Goal: Find contact information: Find contact information

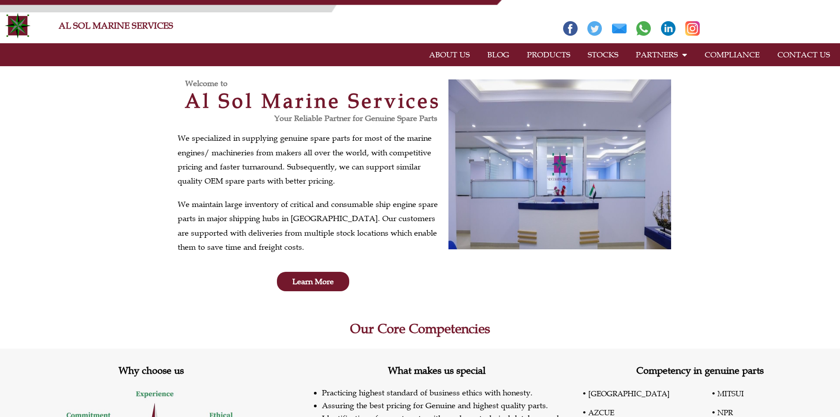
click at [543, 55] on link "PRODUCTS" at bounding box center [548, 55] width 61 height 20
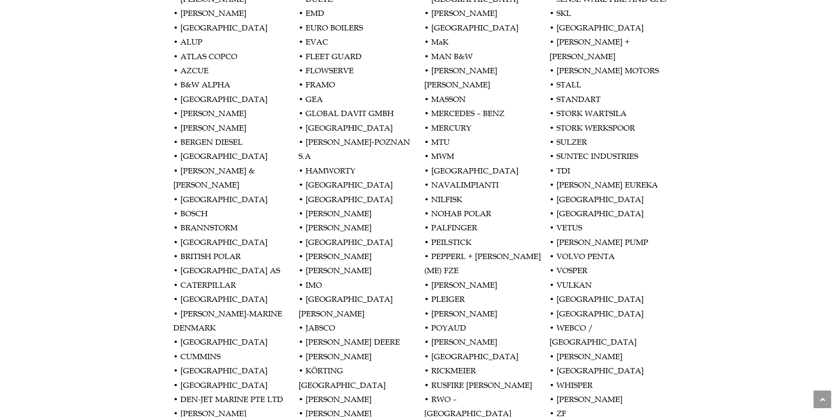
scroll to position [882, 0]
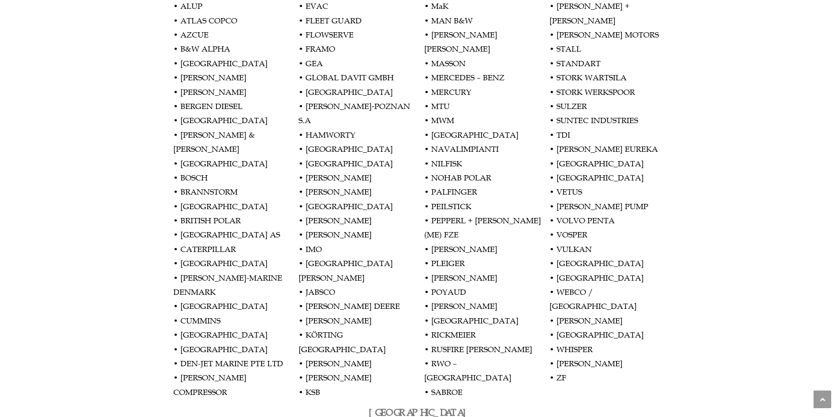
click at [455, 247] on p "• ABB/BBC • ALAMARIN • ALFA LAVAL • ALLEN • ALLISON • ALLWEILER • ALUP • ATLAS …" at bounding box center [420, 157] width 494 height 486
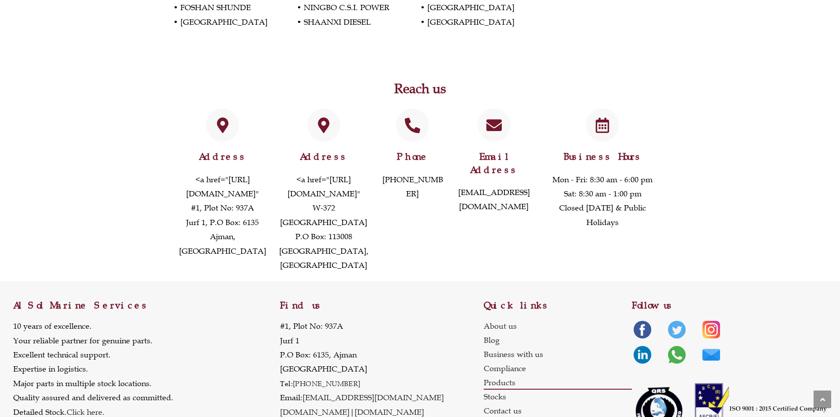
scroll to position [1911, 0]
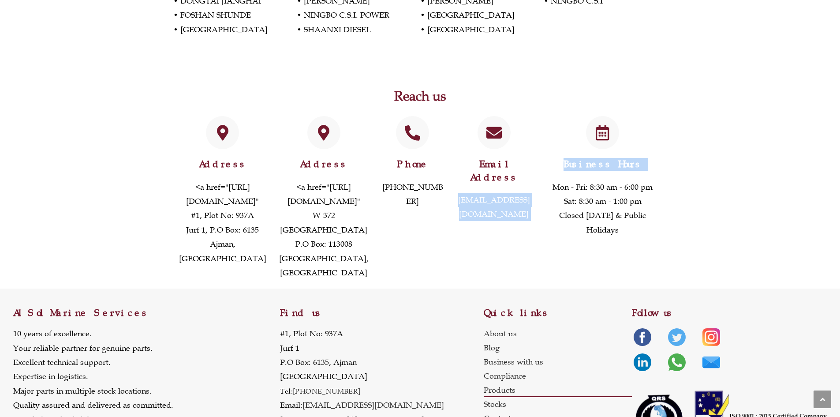
drag, startPoint x: 538, startPoint y: 143, endPoint x: 454, endPoint y: 146, distance: 84.7
click at [454, 146] on div "Address <a href="https://www.google.com/maps/dir//25.431702654679253,+55.530546…" at bounding box center [420, 198] width 494 height 172
click at [452, 138] on div "Email Address info@alsolmarine.com" at bounding box center [494, 198] width 89 height 172
click at [480, 193] on p "[EMAIL_ADDRESS][DOMAIN_NAME]" at bounding box center [494, 207] width 80 height 29
